Goal: Task Accomplishment & Management: Use online tool/utility

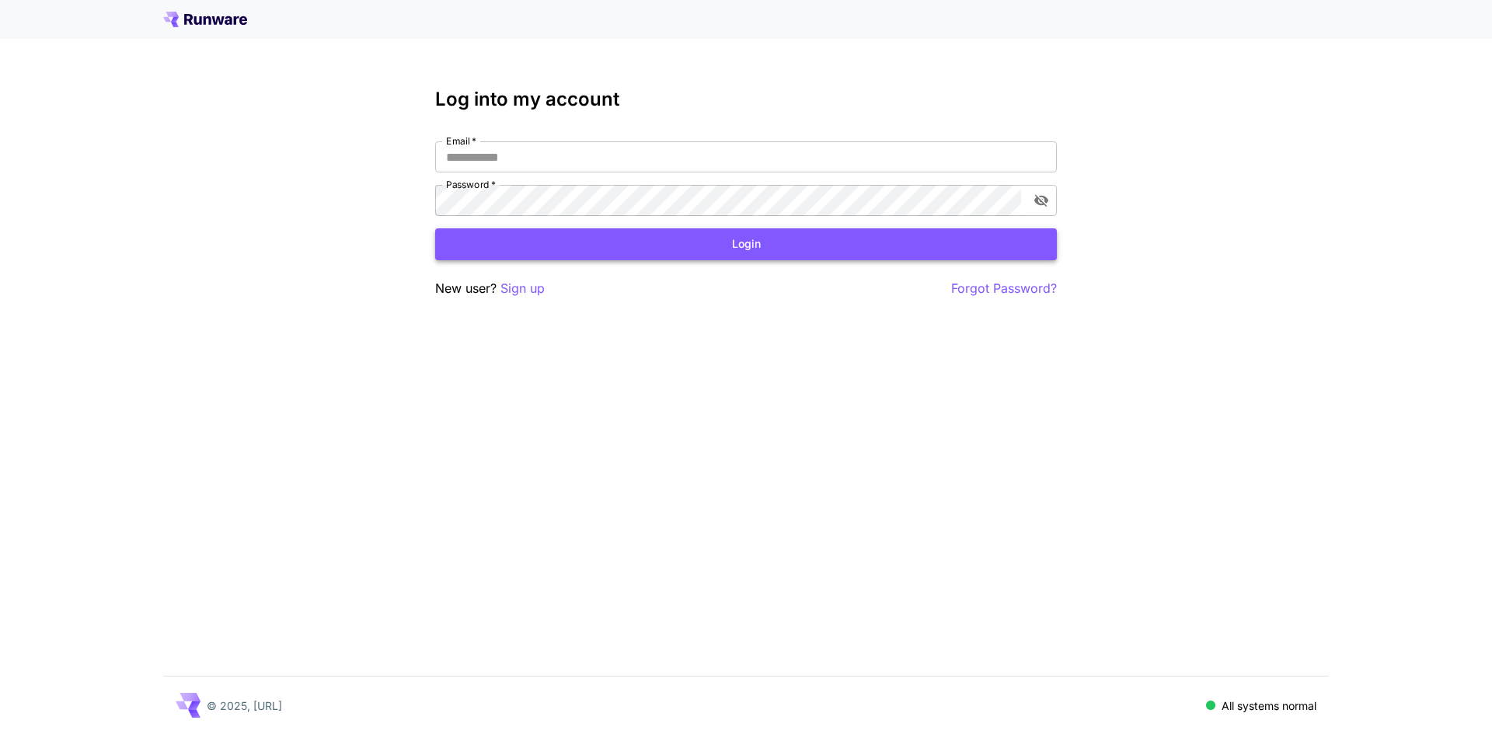
type input "**********"
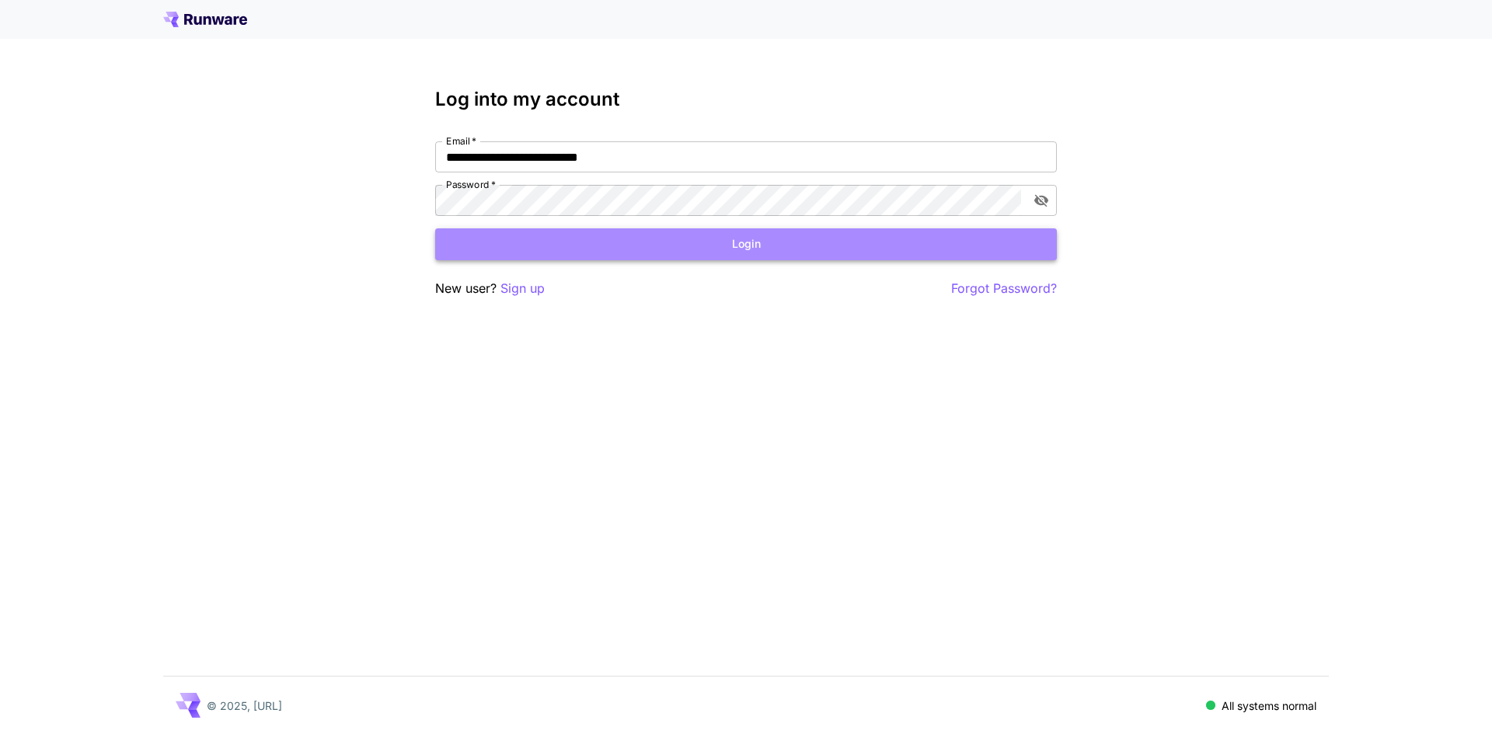
click at [767, 246] on button "Login" at bounding box center [746, 244] width 622 height 32
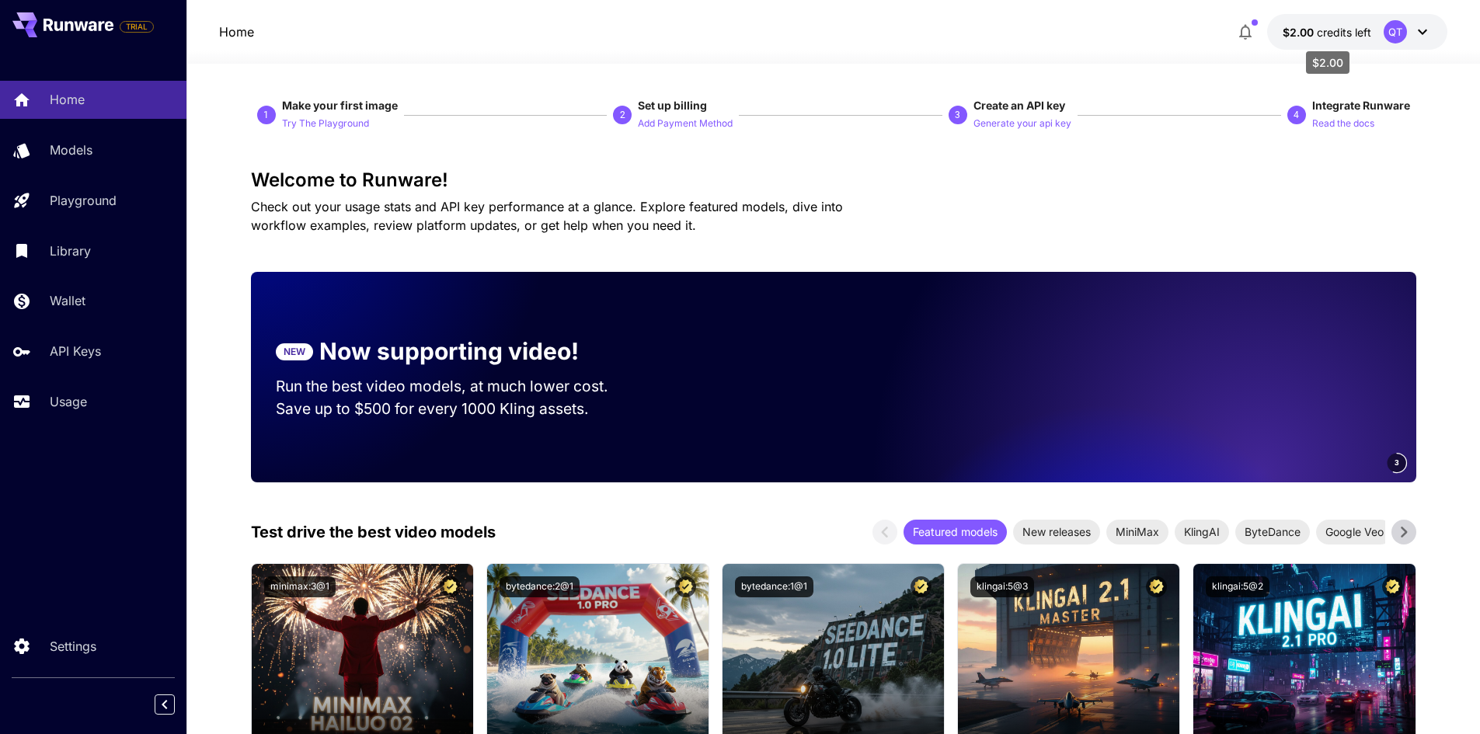
drag, startPoint x: 1290, startPoint y: 34, endPoint x: 1252, endPoint y: 96, distance: 72.9
